Goal: Information Seeking & Learning: Learn about a topic

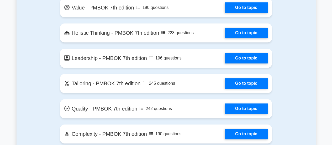
scroll to position [1225, 0]
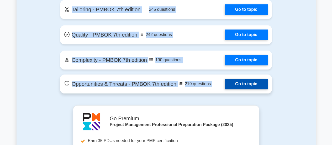
drag, startPoint x: 69, startPoint y: 29, endPoint x: 177, endPoint y: 87, distance: 122.7
copy section "Contents of the Project Management Professional package 9955 PMP questions grou…"
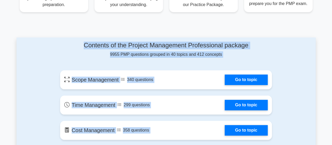
scroll to position [280, 0]
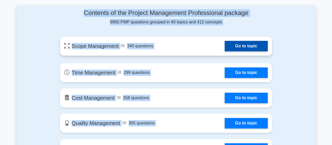
click at [225, 47] on link "Go to topic" at bounding box center [246, 46] width 43 height 11
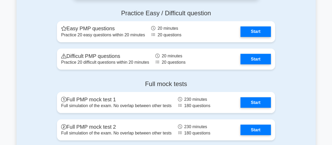
scroll to position [1436, 0]
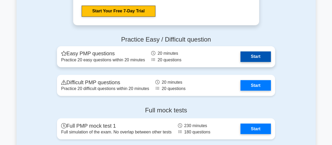
click at [265, 54] on link "Start" at bounding box center [256, 56] width 30 height 11
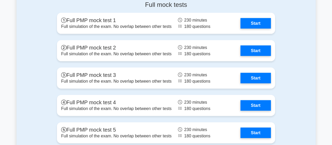
scroll to position [1514, 0]
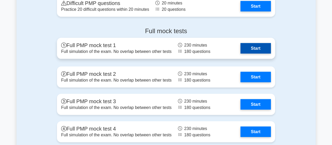
drag, startPoint x: 256, startPoint y: 45, endPoint x: 256, endPoint y: 51, distance: 5.3
click at [256, 46] on link "Start" at bounding box center [256, 48] width 30 height 11
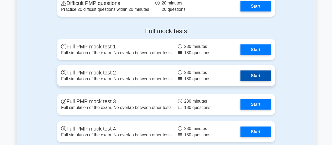
click at [257, 76] on link "Start" at bounding box center [256, 75] width 30 height 11
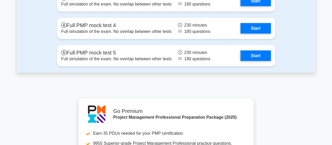
scroll to position [1619, 0]
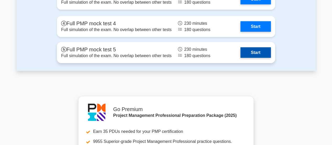
click at [251, 54] on link "Start" at bounding box center [256, 52] width 30 height 11
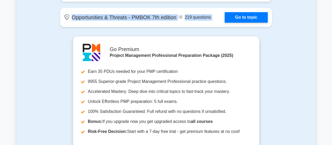
scroll to position [1304, 0]
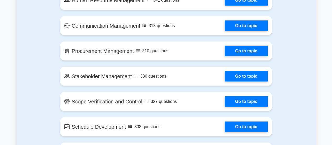
scroll to position [490, 0]
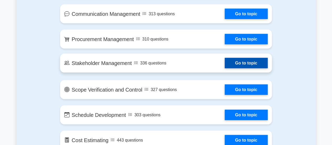
click at [243, 64] on link "Go to topic" at bounding box center [246, 63] width 43 height 11
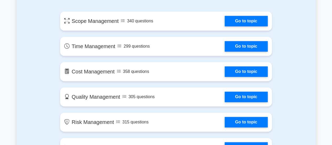
scroll to position [280, 0]
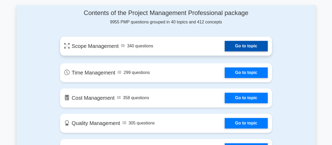
click at [225, 47] on link "Go to topic" at bounding box center [246, 46] width 43 height 11
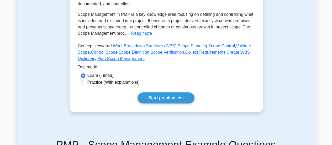
scroll to position [79, 0]
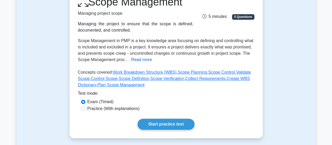
click at [142, 59] on button "Read more" at bounding box center [141, 59] width 21 height 6
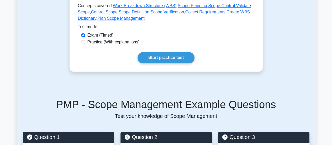
scroll to position [263, 0]
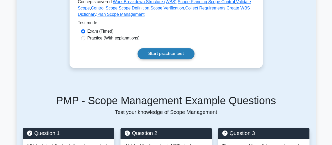
click at [165, 48] on link "Start practice test" at bounding box center [166, 53] width 57 height 11
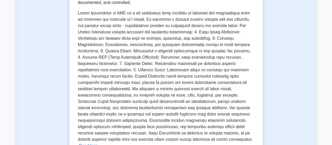
scroll to position [53, 0]
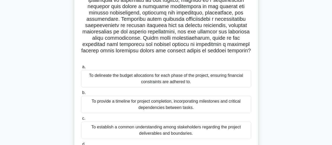
scroll to position [105, 0]
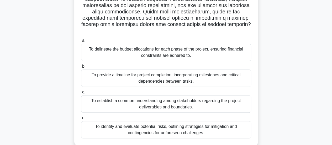
click at [141, 46] on div "To delineate the budget allocations for each phase of the project, ensuring fin…" at bounding box center [166, 52] width 170 height 17
click at [81, 42] on input "a. To delineate the budget allocations for each phase of the project, ensuring …" at bounding box center [81, 40] width 0 height 3
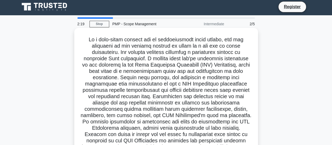
scroll to position [0, 0]
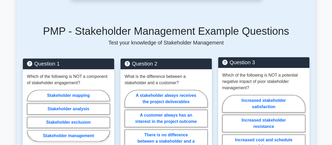
scroll to position [289, 0]
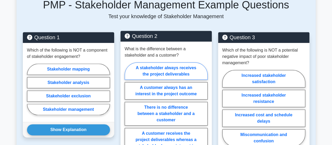
click at [164, 64] on label "A stakeholder always receives the project deliverables" at bounding box center [166, 70] width 83 height 17
click at [128, 110] on input "A stakeholder always receives the project deliverables" at bounding box center [126, 111] width 3 height 3
radio input "true"
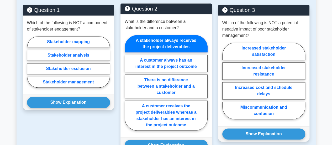
scroll to position [315, 0]
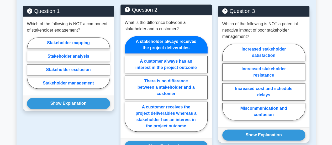
click at [164, 40] on label "A stakeholder always receives the project deliverables" at bounding box center [166, 44] width 83 height 17
click at [128, 84] on input "A stakeholder always receives the project deliverables" at bounding box center [126, 85] width 3 height 3
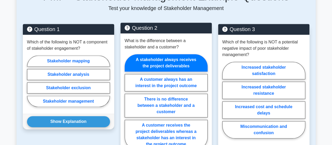
click at [164, 40] on div "What is the difference between a stakeholder and a customer? A stakeholder alwa…" at bounding box center [166, 94] width 91 height 123
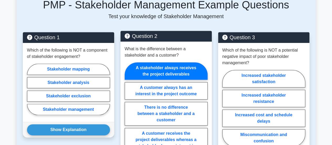
click at [162, 62] on label "A stakeholder always receives the project deliverables" at bounding box center [166, 70] width 83 height 17
click at [128, 110] on input "A stakeholder always receives the project deliverables" at bounding box center [126, 111] width 3 height 3
click at [162, 62] on label "A stakeholder always receives the project deliverables" at bounding box center [166, 70] width 83 height 17
click at [128, 110] on input "A stakeholder always receives the project deliverables" at bounding box center [126, 111] width 3 height 3
drag, startPoint x: 192, startPoint y: 47, endPoint x: 193, endPoint y: 50, distance: 3.0
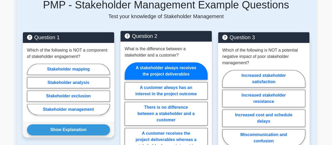
click at [192, 47] on p "What is the difference between a stakeholder and a customer?" at bounding box center [166, 52] width 83 height 13
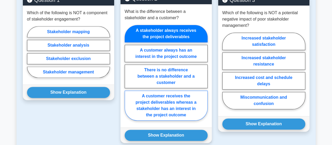
scroll to position [315, 0]
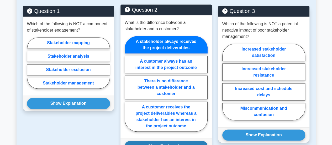
click at [173, 141] on button "Show Explanation" at bounding box center [166, 146] width 83 height 11
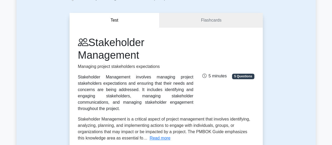
scroll to position [0, 0]
